Goal: Task Accomplishment & Management: Manage account settings

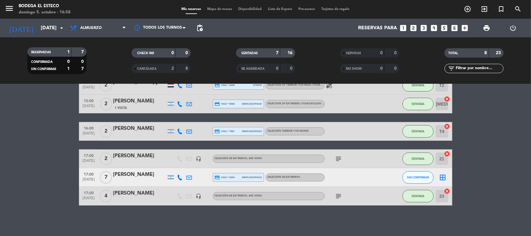
scroll to position [83, 0]
click at [181, 176] on icon at bounding box center [180, 177] width 6 height 6
click at [183, 196] on div at bounding box center [179, 195] width 9 height 18
click at [53, 28] on input "[DATE]" at bounding box center [71, 28] width 66 height 12
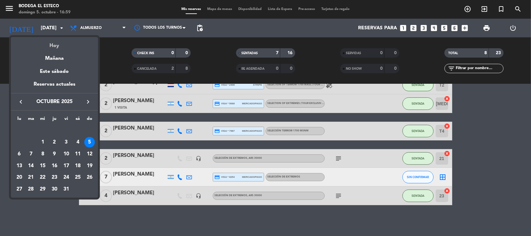
click at [54, 49] on div "Hoy" at bounding box center [54, 43] width 87 height 13
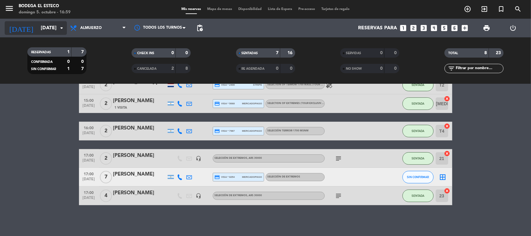
click at [38, 30] on input "[DATE]" at bounding box center [71, 28] width 66 height 12
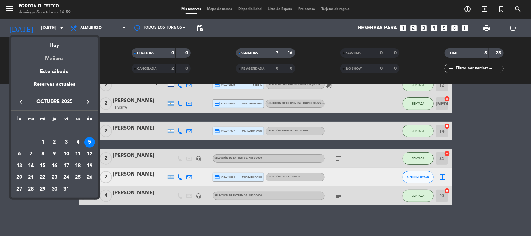
click at [41, 58] on div "Mañana" at bounding box center [54, 56] width 87 height 13
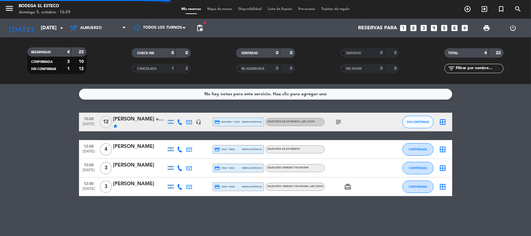
scroll to position [0, 0]
click at [203, 25] on div "fiber_manual_record pending_actions Control de disponibilidad" at bounding box center [199, 28] width 12 height 19
click at [197, 25] on span "pending_actions" at bounding box center [199, 27] width 7 height 7
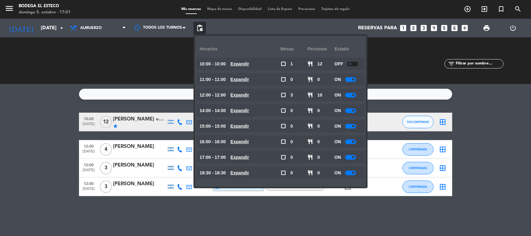
click at [43, 105] on div "No hay notas para este servicio. Haz clic para agregar una 10:00 [DATE] [PERSON…" at bounding box center [265, 160] width 531 height 152
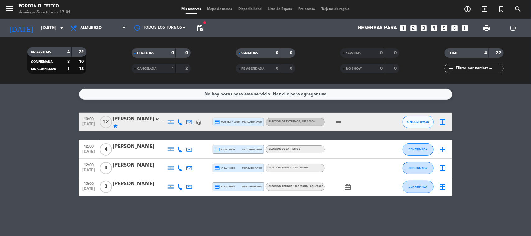
click at [339, 118] on div "subject" at bounding box center [353, 122] width 56 height 18
click at [341, 122] on icon "subject" at bounding box center [338, 121] width 7 height 7
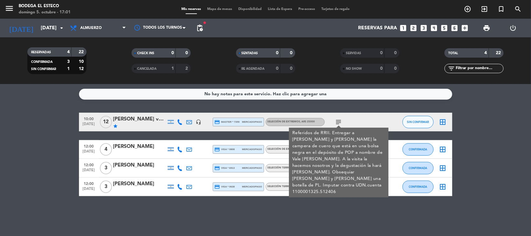
click at [377, 119] on div "subject Referidos de RRII. Entregar a [PERSON_NAME] y [PERSON_NAME] la campera …" at bounding box center [353, 122] width 56 height 18
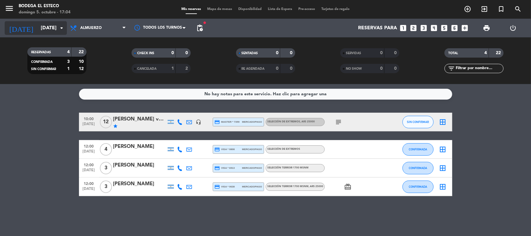
click at [38, 29] on input "[DATE]" at bounding box center [71, 28] width 66 height 12
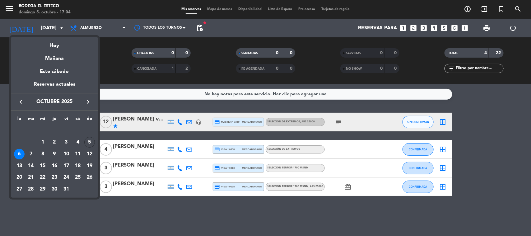
click at [22, 99] on icon "keyboard_arrow_left" at bounding box center [20, 101] width 7 height 7
click at [87, 99] on icon "keyboard_arrow_right" at bounding box center [87, 101] width 7 height 7
click at [89, 140] on div "5" at bounding box center [89, 142] width 11 height 11
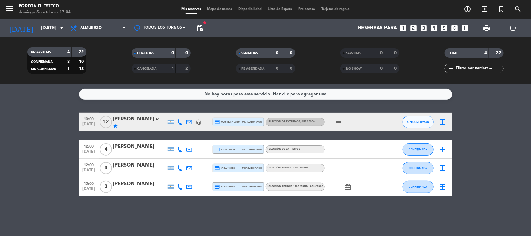
type input "[DATE]"
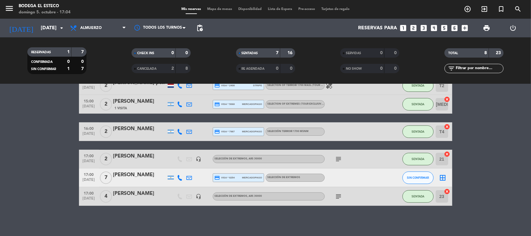
scroll to position [83, 0]
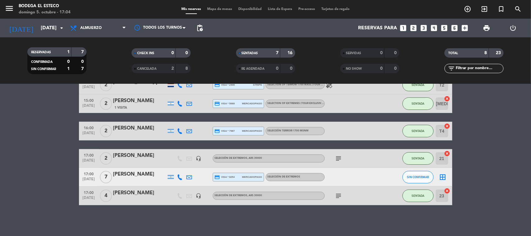
click at [342, 197] on span "subject" at bounding box center [338, 195] width 9 height 7
click at [338, 196] on icon "subject" at bounding box center [338, 195] width 7 height 7
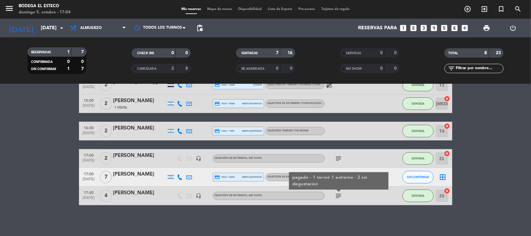
click at [340, 158] on icon "subject" at bounding box center [338, 158] width 7 height 7
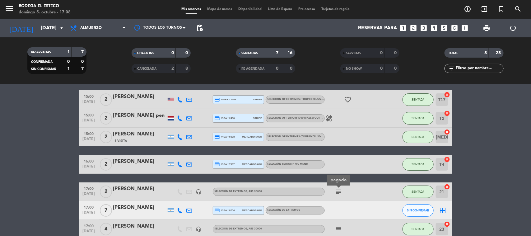
scroll to position [5, 0]
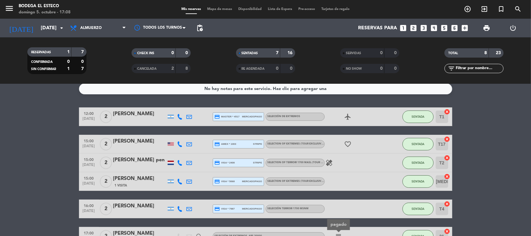
click at [188, 142] on icon at bounding box center [190, 144] width 6 height 6
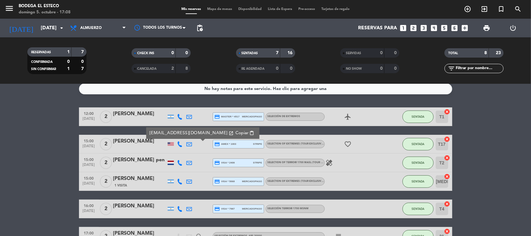
click at [235, 133] on span "Copiar" at bounding box center [241, 133] width 13 height 7
click at [187, 181] on icon at bounding box center [190, 181] width 6 height 6
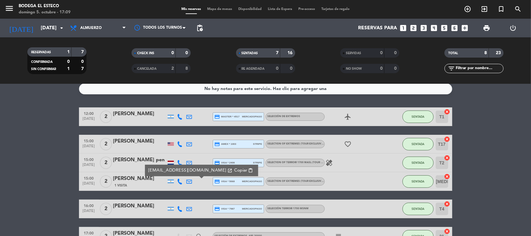
click at [234, 167] on span "Copiar" at bounding box center [240, 170] width 13 height 7
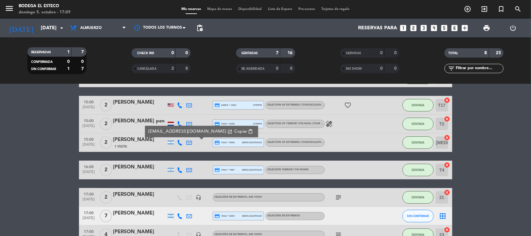
click at [190, 170] on icon at bounding box center [190, 170] width 6 height 6
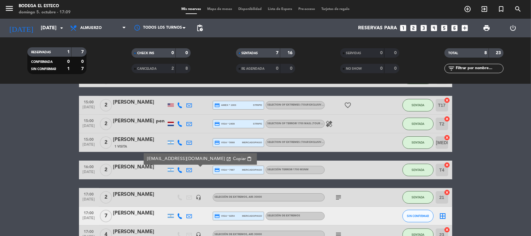
click at [247, 158] on span "content_paste" at bounding box center [249, 158] width 5 height 5
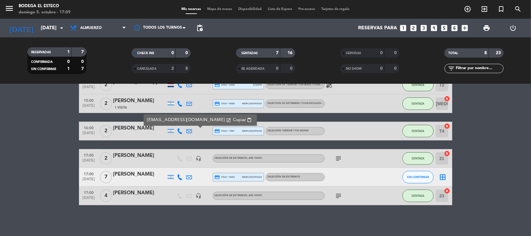
click at [336, 195] on icon "subject" at bounding box center [338, 195] width 7 height 7
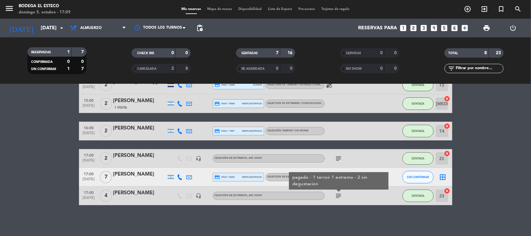
click at [339, 159] on icon "subject" at bounding box center [338, 158] width 7 height 7
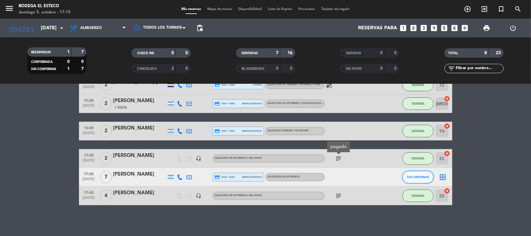
click at [414, 176] on span "SIN CONFIRMAR" at bounding box center [418, 176] width 22 height 3
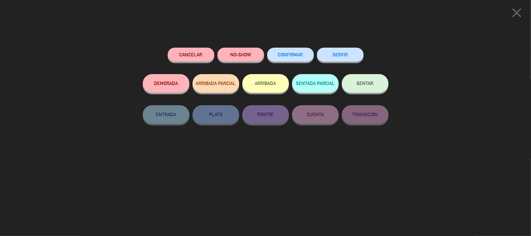
click at [368, 86] on button "SENTAR" at bounding box center [365, 83] width 47 height 19
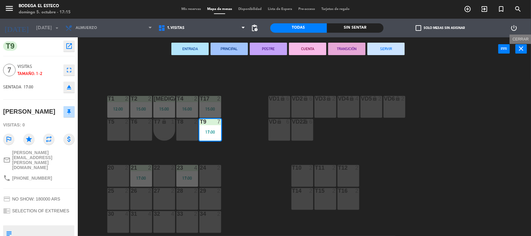
click at [521, 52] on icon "close" at bounding box center [520, 48] width 7 height 7
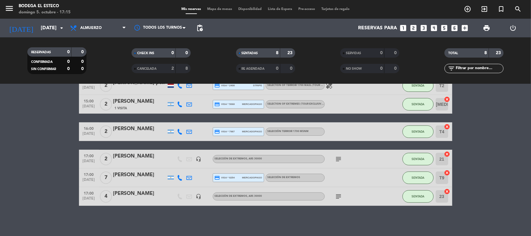
scroll to position [83, 0]
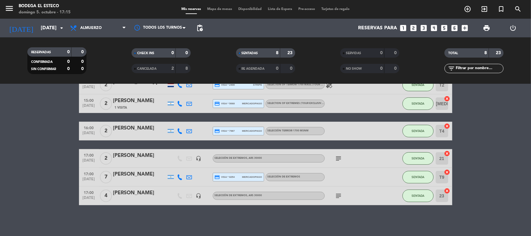
click at [143, 175] on div "[PERSON_NAME]" at bounding box center [139, 174] width 53 height 8
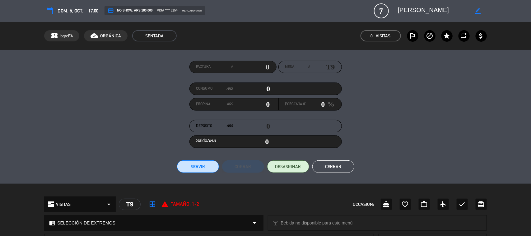
click at [383, 10] on span "7" at bounding box center [381, 10] width 15 height 15
click at [278, 169] on span "DESASIGNAR" at bounding box center [288, 166] width 26 height 7
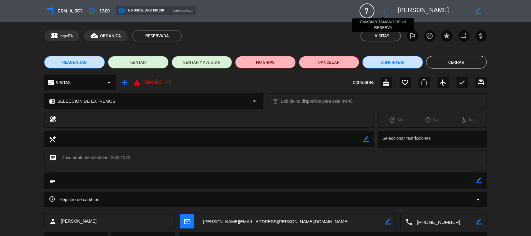
click at [382, 10] on icon "fullscreen" at bounding box center [382, 10] width 7 height 7
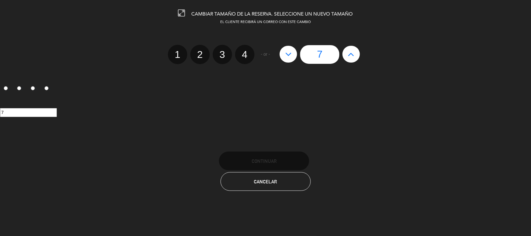
click at [243, 57] on label "4" at bounding box center [244, 54] width 19 height 19
click at [243, 51] on input "4" at bounding box center [244, 49] width 4 height 4
radio input "true"
radio input "false"
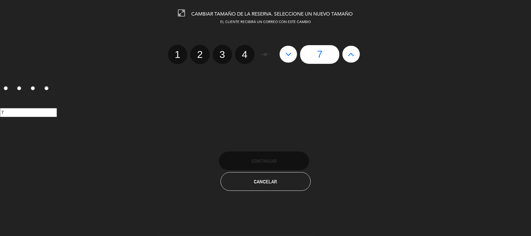
radio input "false"
radio input "true"
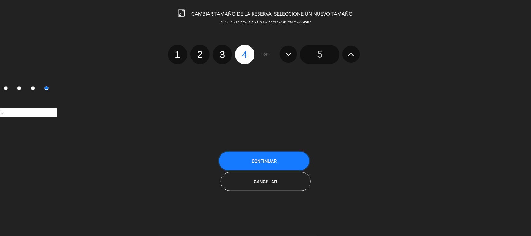
click at [257, 152] on button "Continuar" at bounding box center [264, 160] width 90 height 19
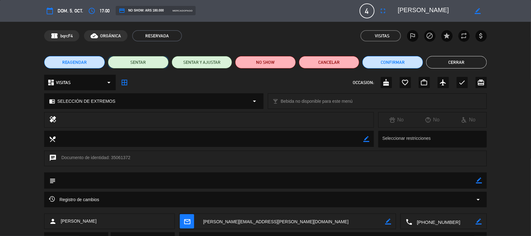
click at [156, 59] on button "SENTAR" at bounding box center [138, 62] width 61 height 12
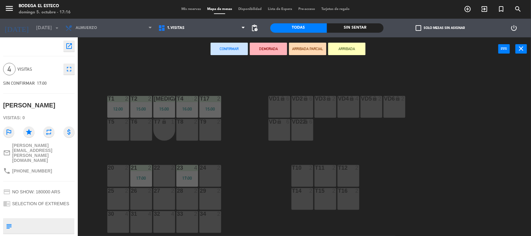
click at [119, 122] on div at bounding box center [118, 122] width 10 height 6
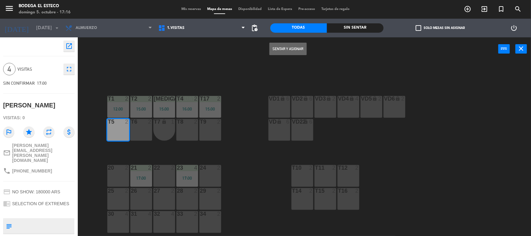
click at [274, 50] on button "Sentar y Asignar" at bounding box center [287, 49] width 37 height 12
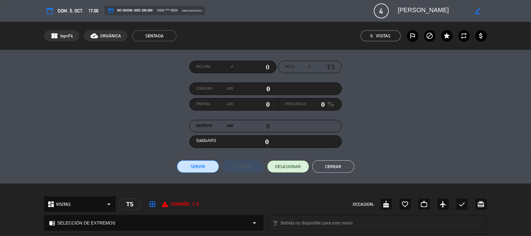
click at [319, 166] on button "Cerrar" at bounding box center [333, 166] width 42 height 12
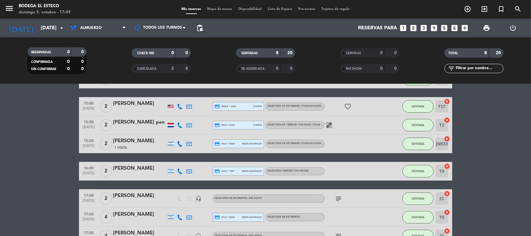
scroll to position [83, 0]
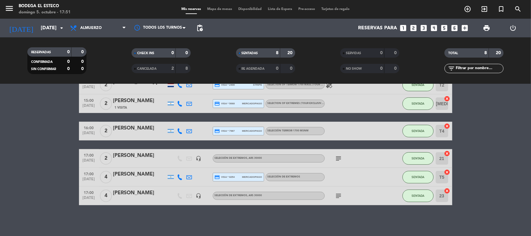
click at [341, 159] on icon "subject" at bounding box center [338, 158] width 7 height 7
click at [338, 194] on icon "subject" at bounding box center [338, 195] width 7 height 7
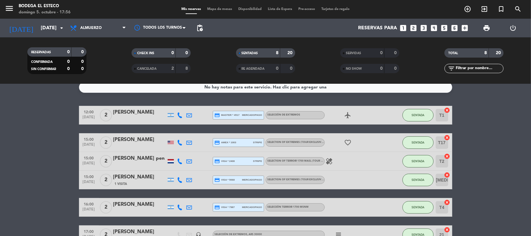
scroll to position [5, 0]
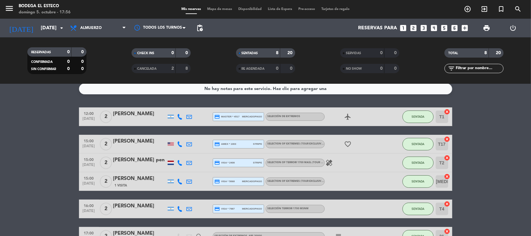
click at [66, 174] on bookings-row "12:00 [DATE] 2 [PERSON_NAME] credit_card master * 4517 mercadopago SELECCIÓN DE…" at bounding box center [265, 194] width 531 height 175
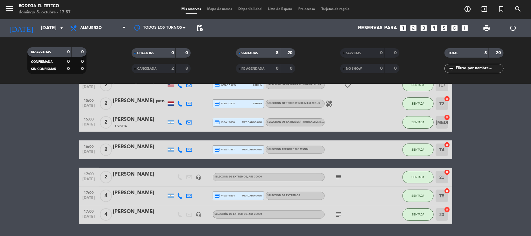
scroll to position [83, 0]
